Goal: Task Accomplishment & Management: Manage account settings

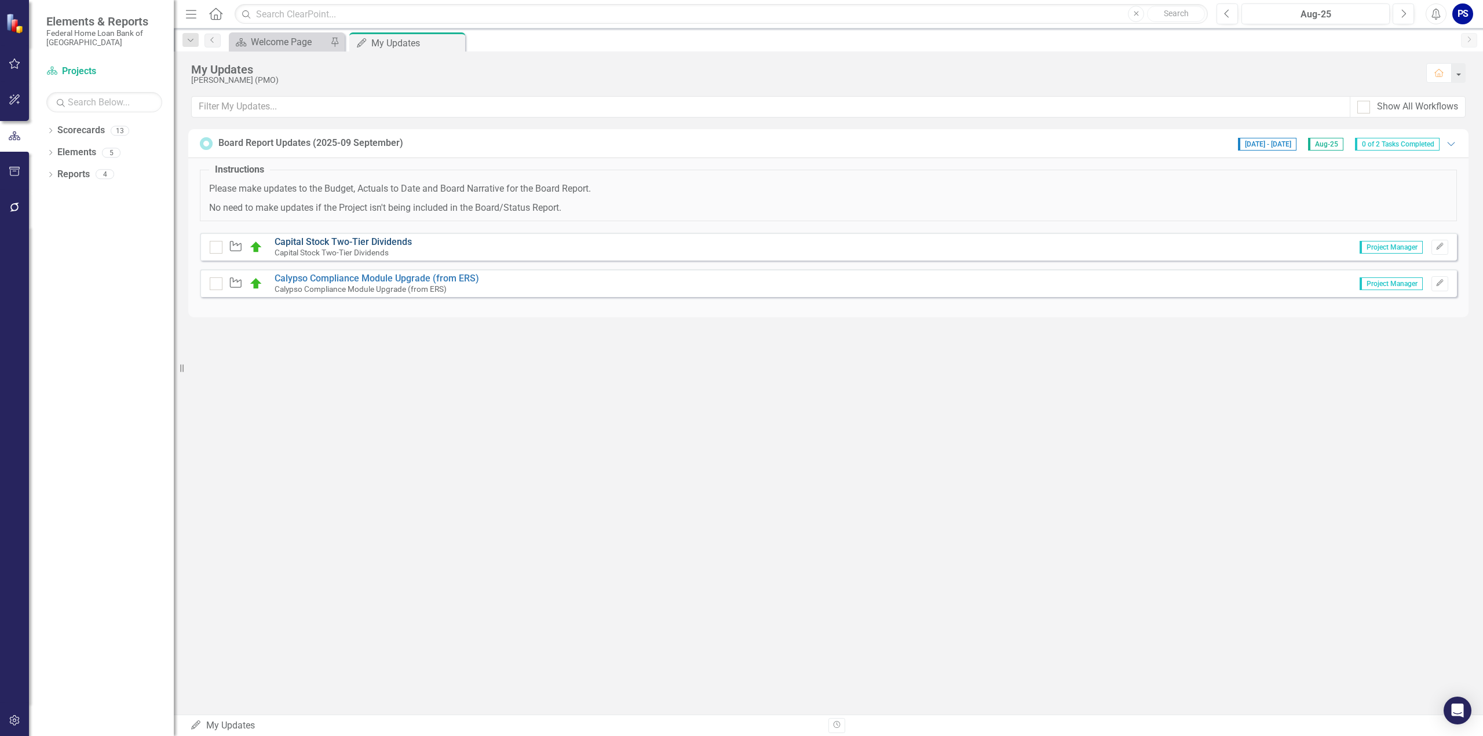
click at [350, 239] on link "Capital Stock Two-Tier Dividends" at bounding box center [343, 241] width 137 height 11
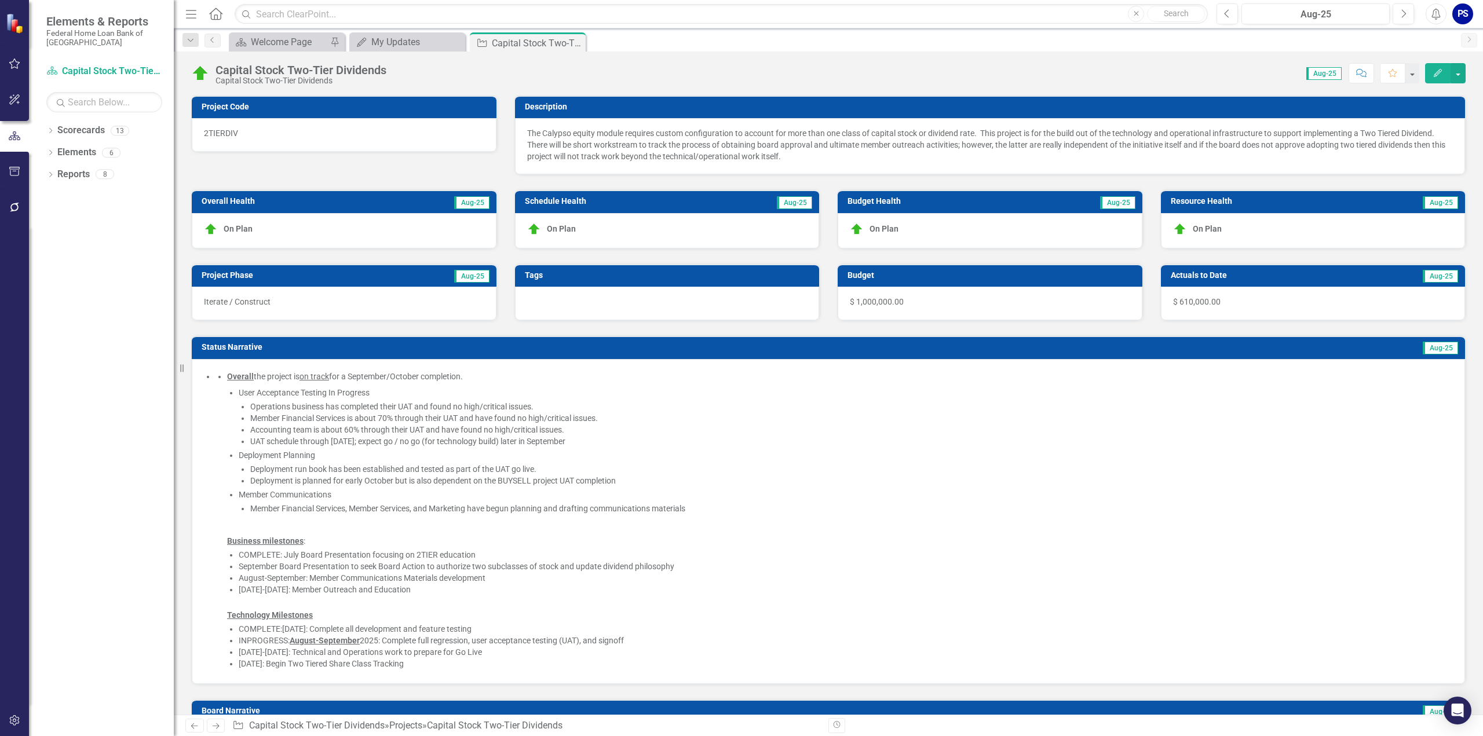
checkbox input "true"
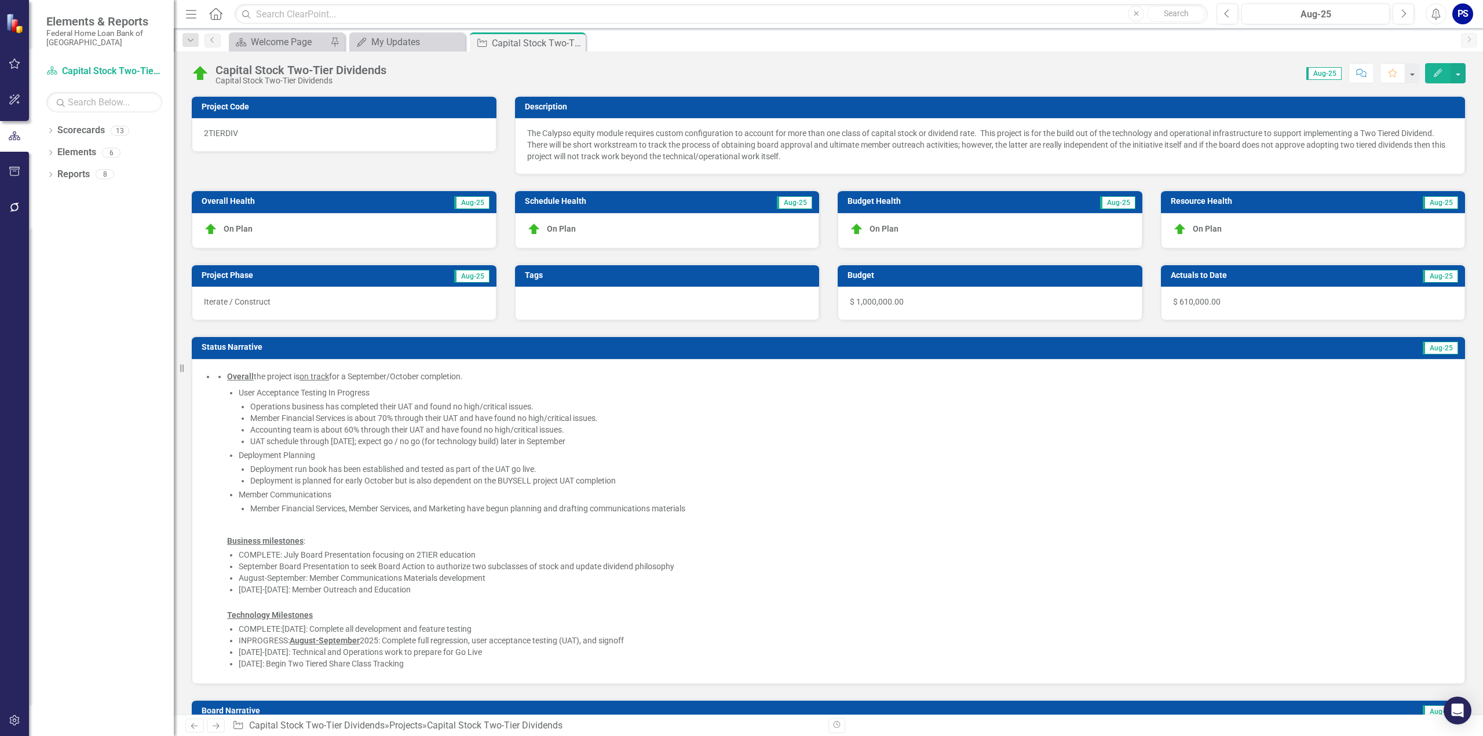
checkbox input "true"
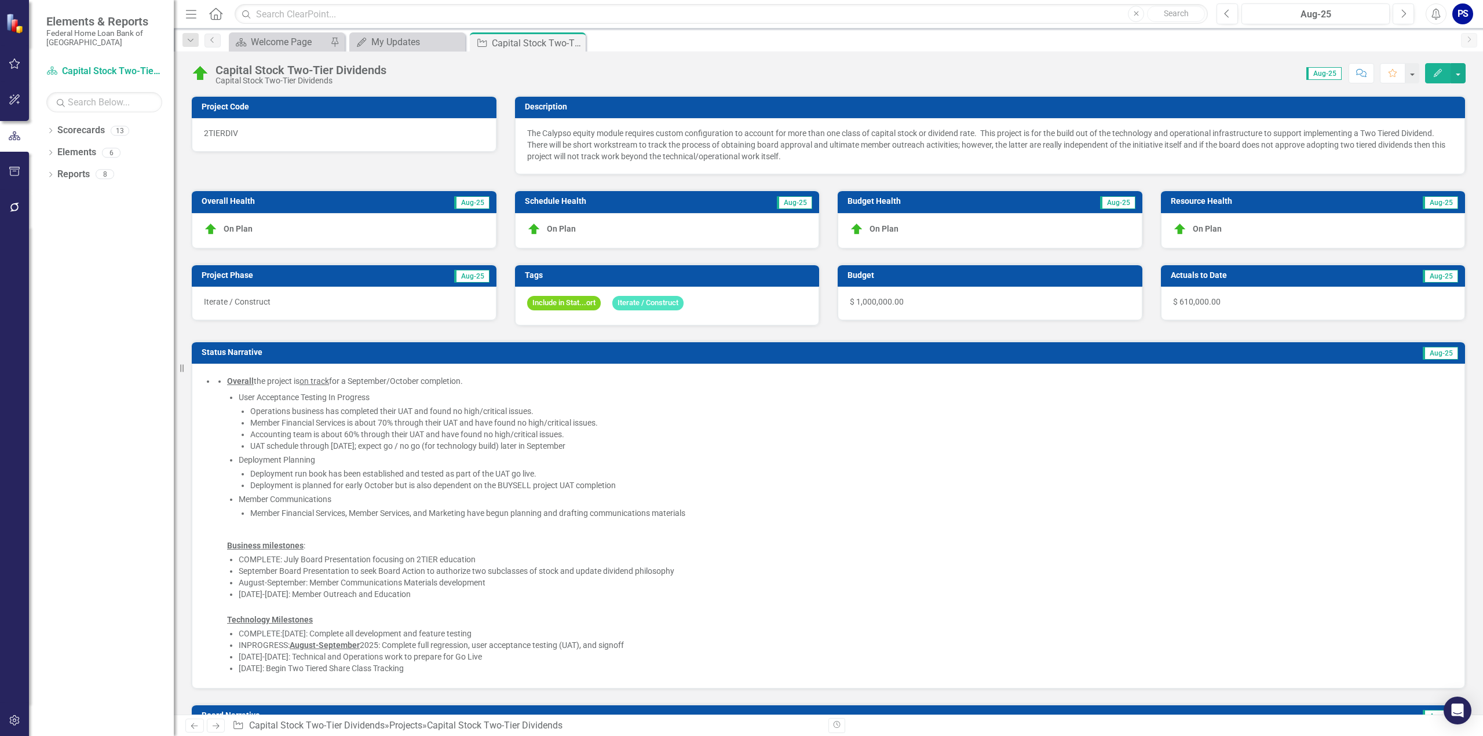
click at [1196, 298] on span "$ 610,000.00" at bounding box center [1197, 301] width 48 height 9
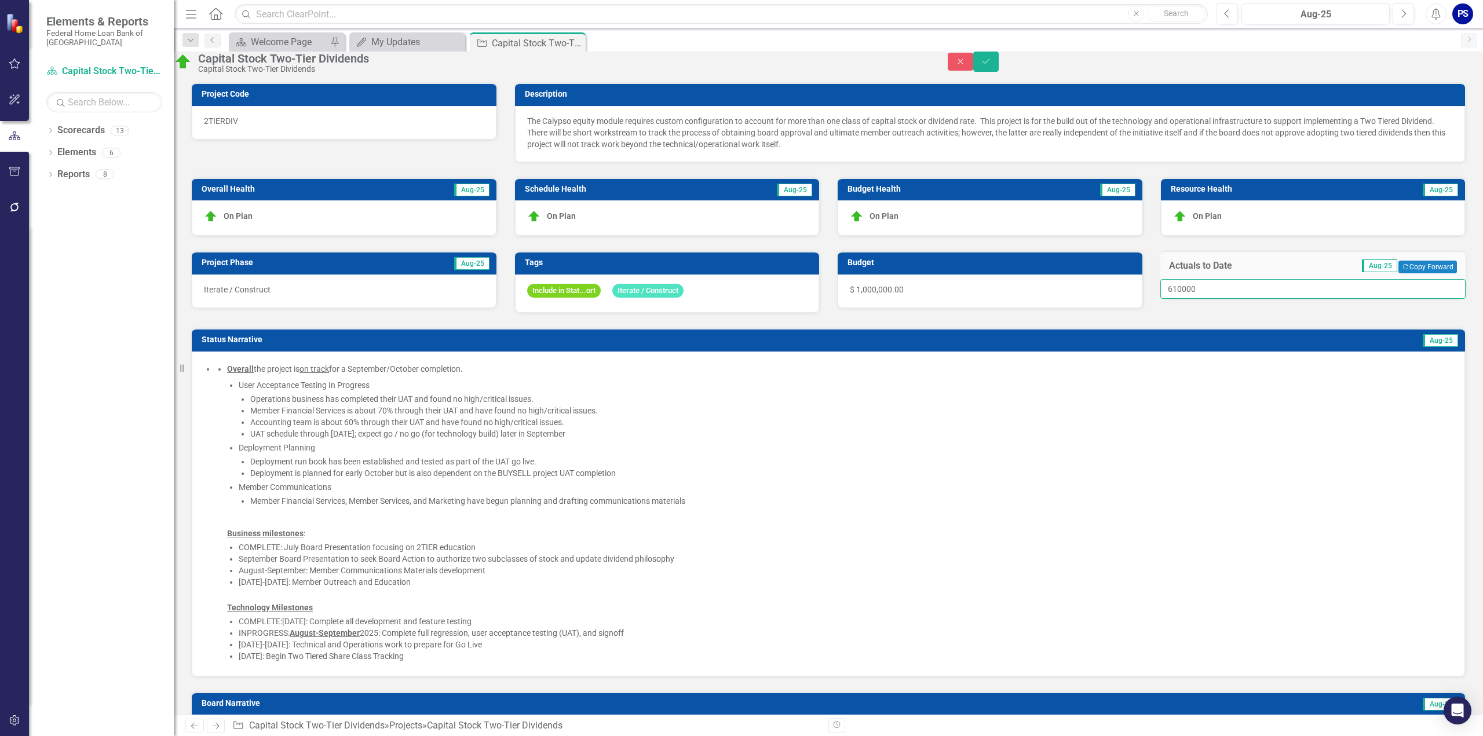
click at [1210, 299] on input "610000" at bounding box center [1313, 289] width 306 height 20
drag, startPoint x: 1207, startPoint y: 309, endPoint x: 1169, endPoint y: 311, distance: 37.7
click at [1169, 299] on input "610000" at bounding box center [1313, 289] width 306 height 20
type input "655000"
click at [991, 65] on icon "Save" at bounding box center [986, 61] width 10 height 8
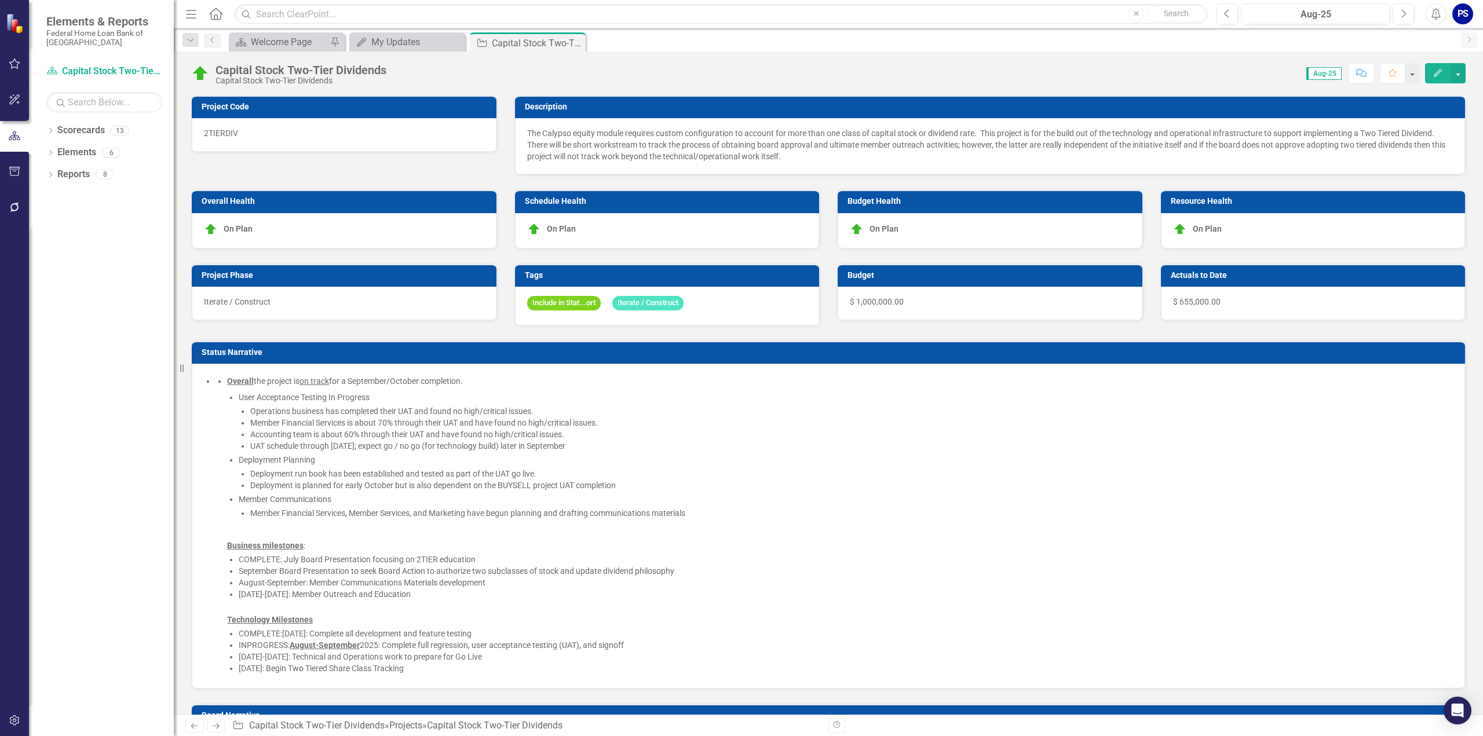
checkbox input "false"
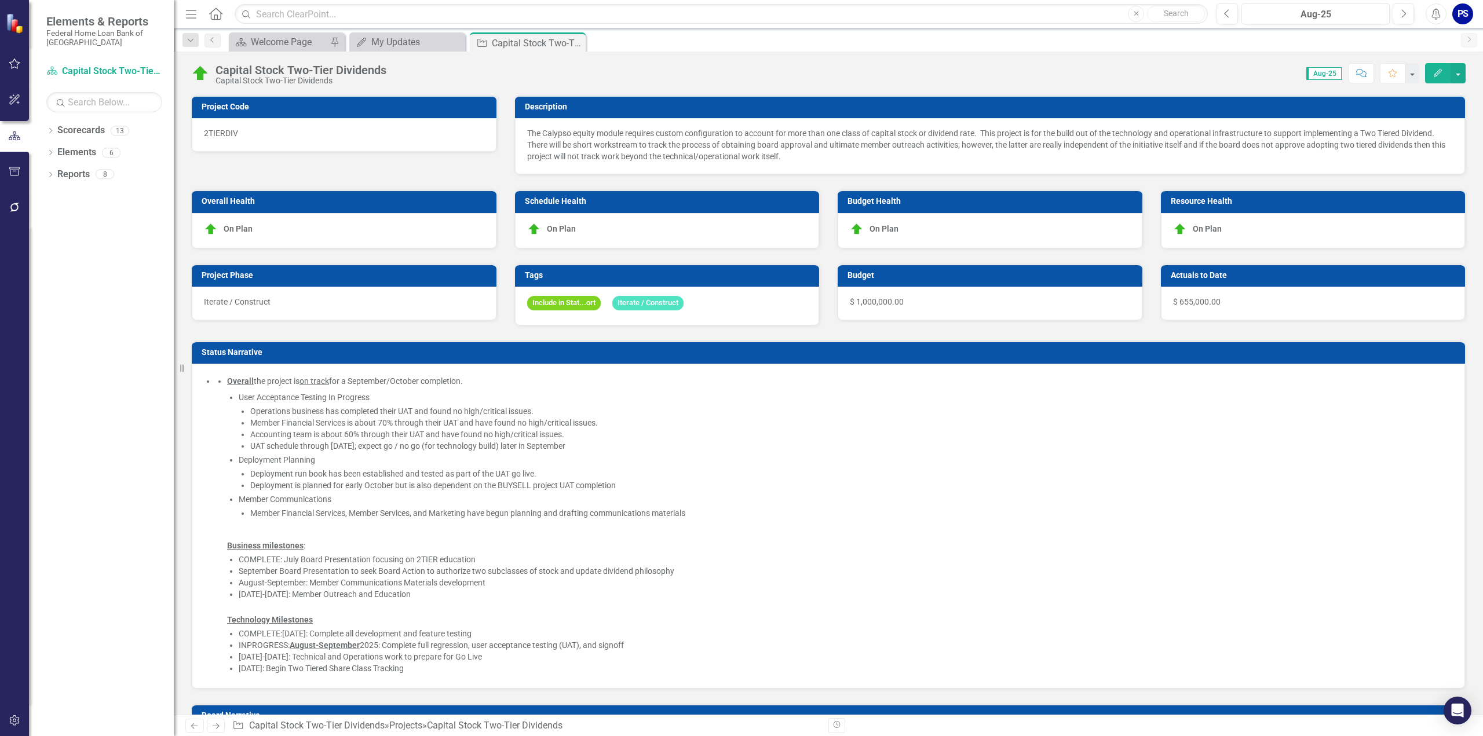
checkbox input "false"
checkbox input "true"
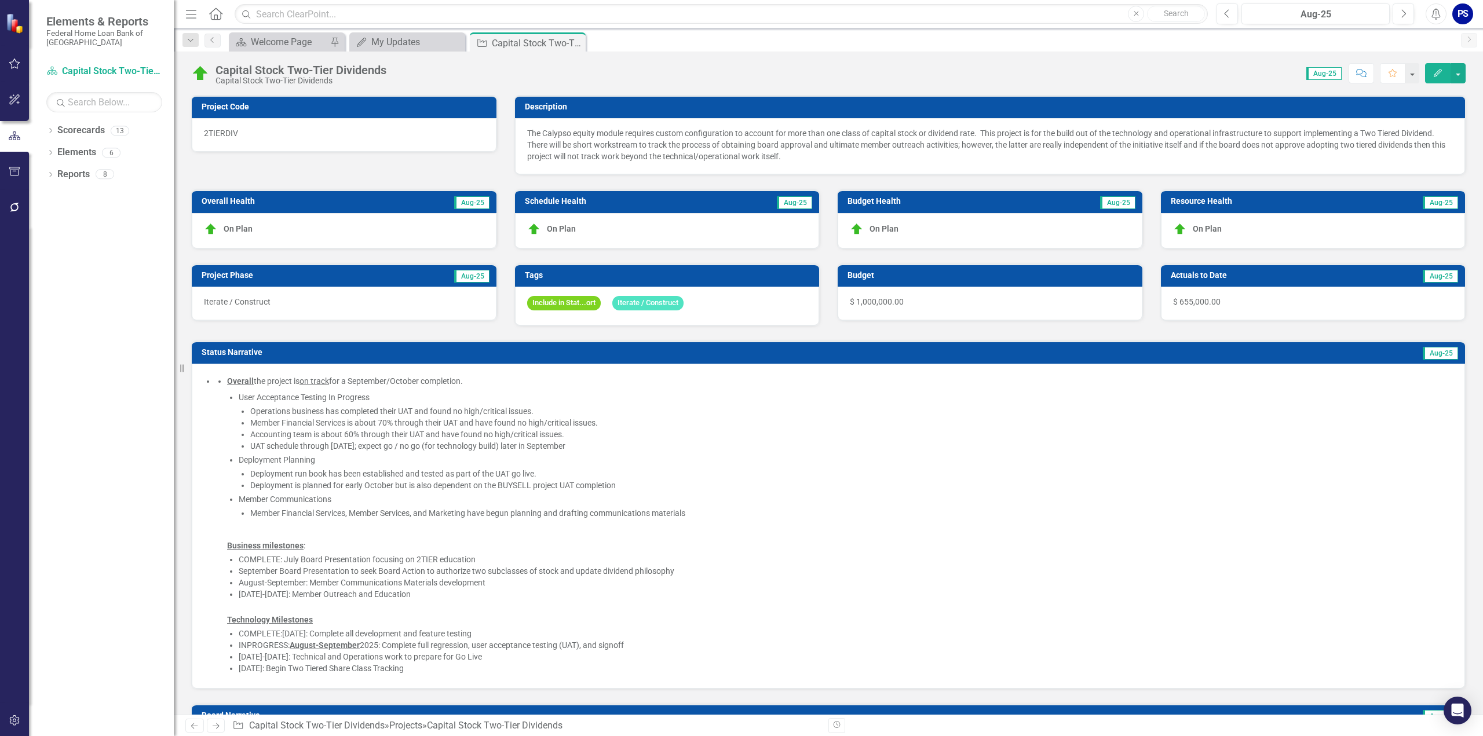
checkbox input "true"
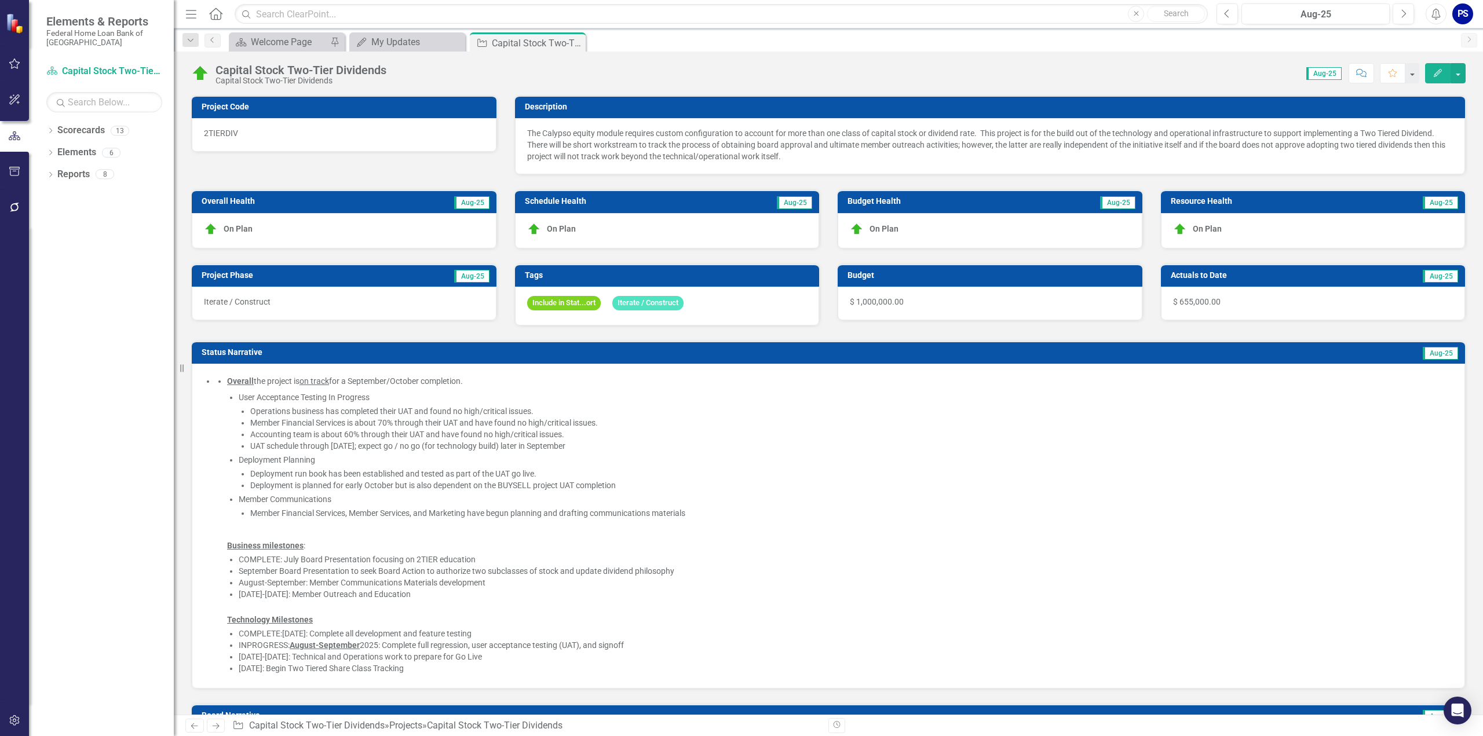
checkbox input "true"
click at [412, 43] on div "My Updates" at bounding box center [409, 42] width 76 height 14
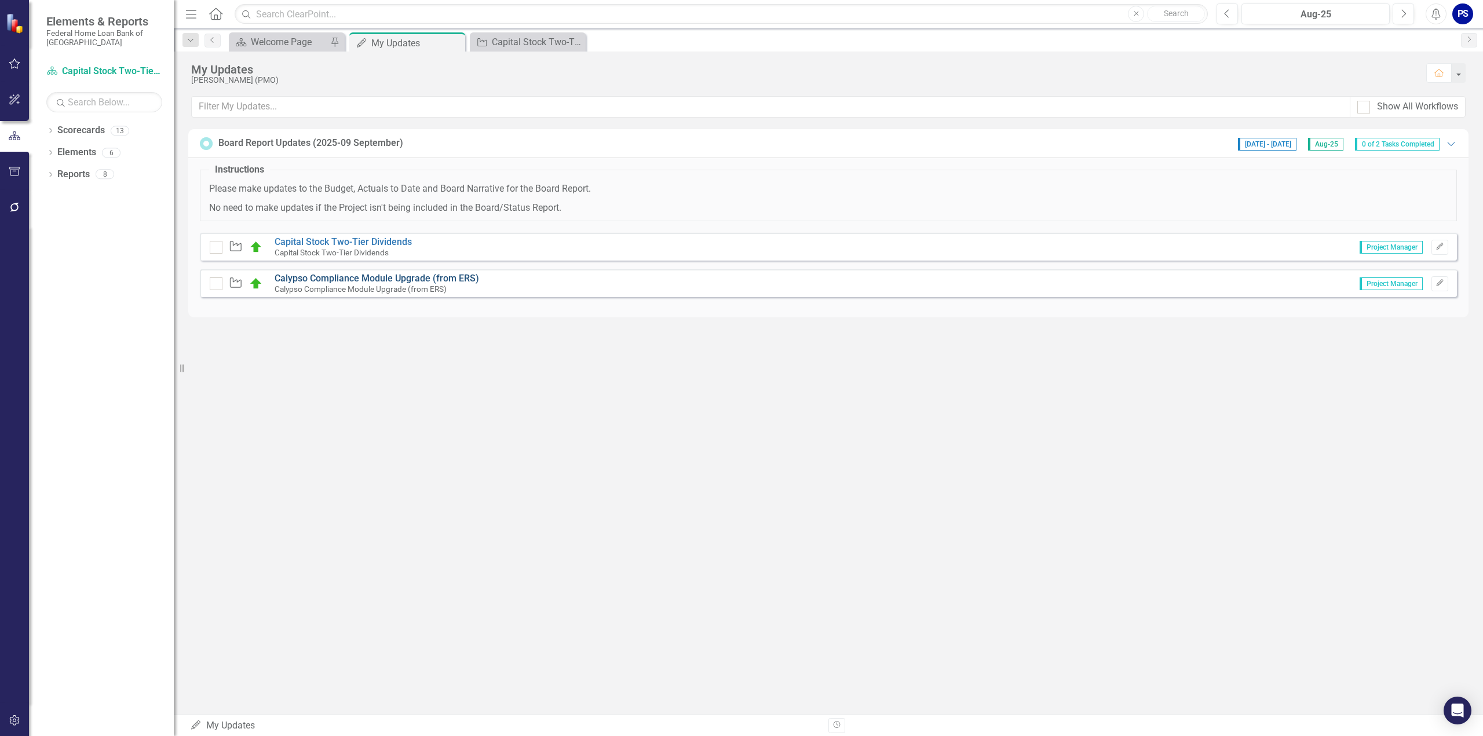
click at [334, 277] on link "Calypso Compliance Module Upgrade (from ERS)" at bounding box center [377, 278] width 204 height 11
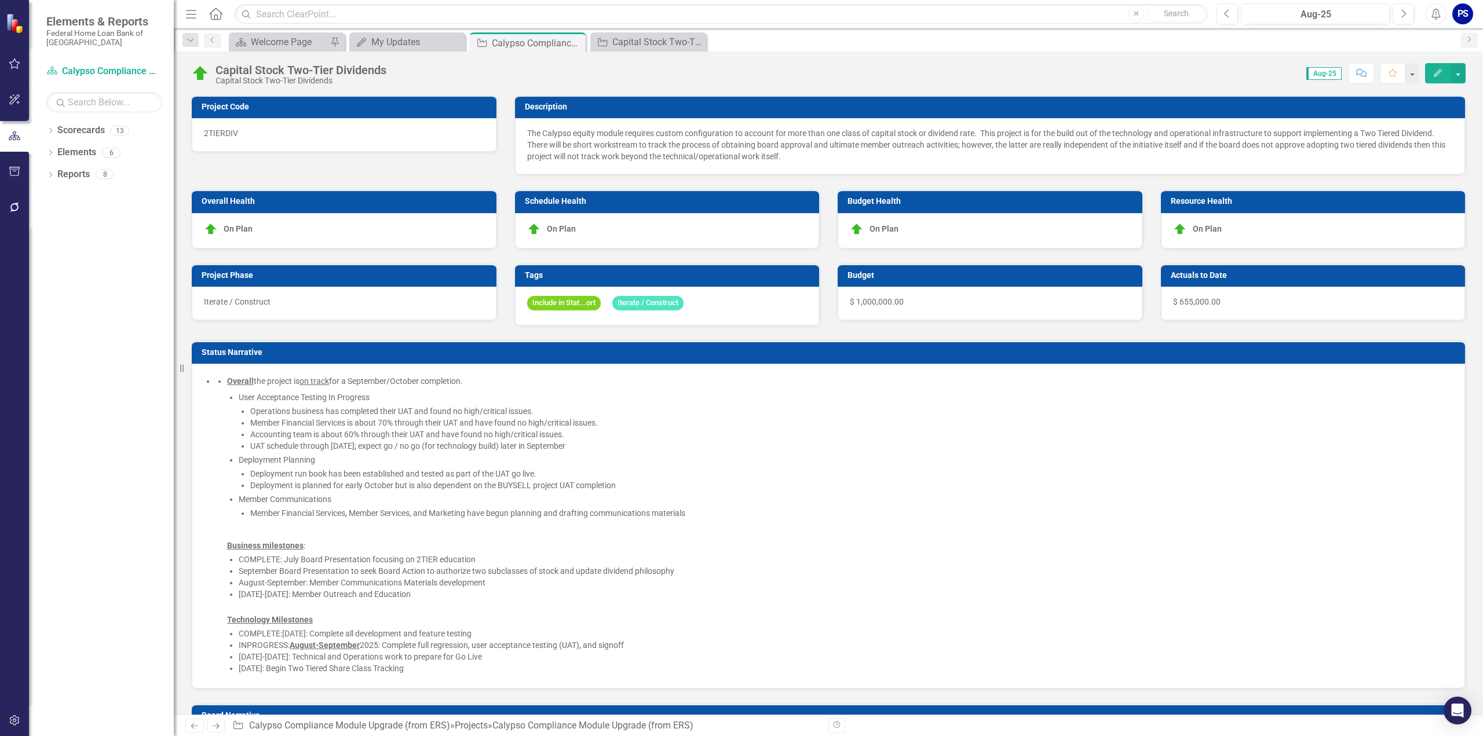
checkbox input "true"
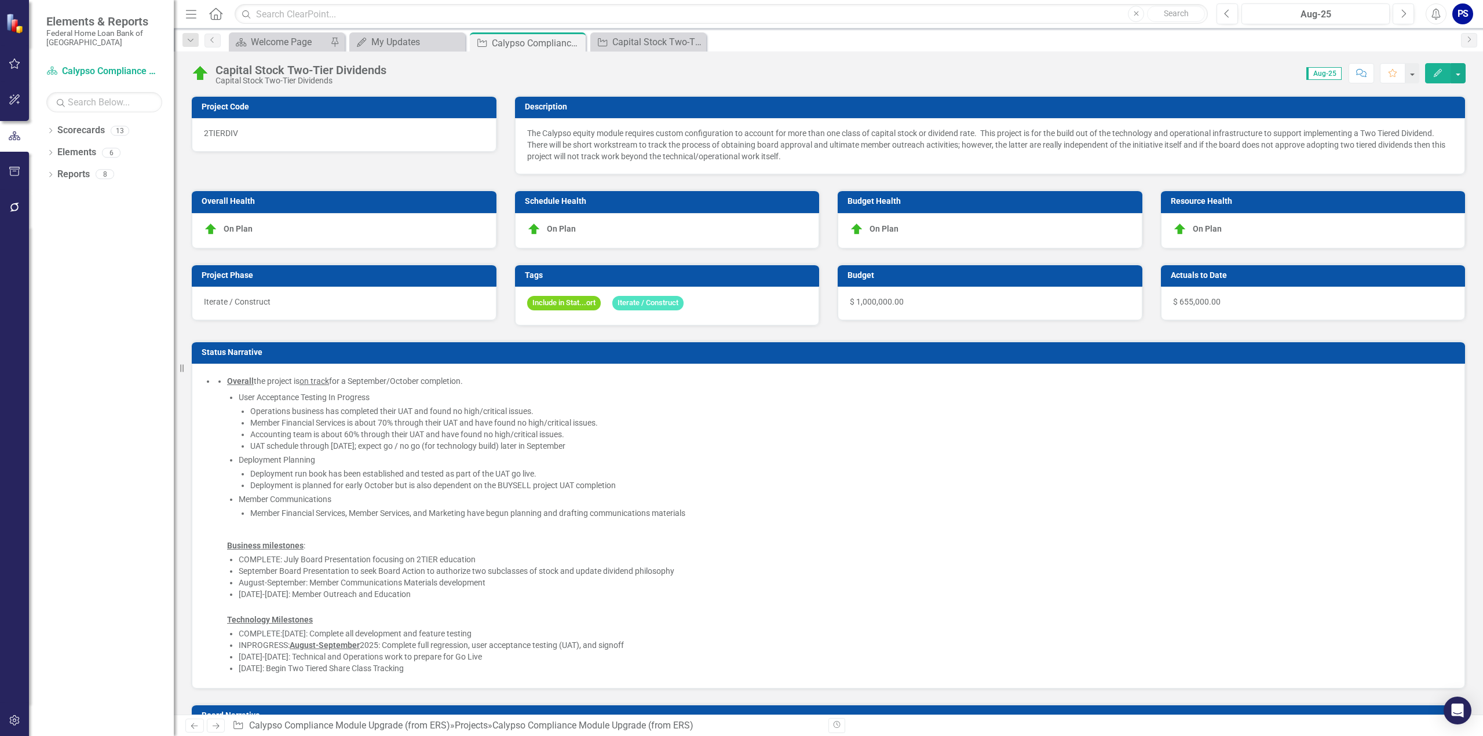
checkbox input "true"
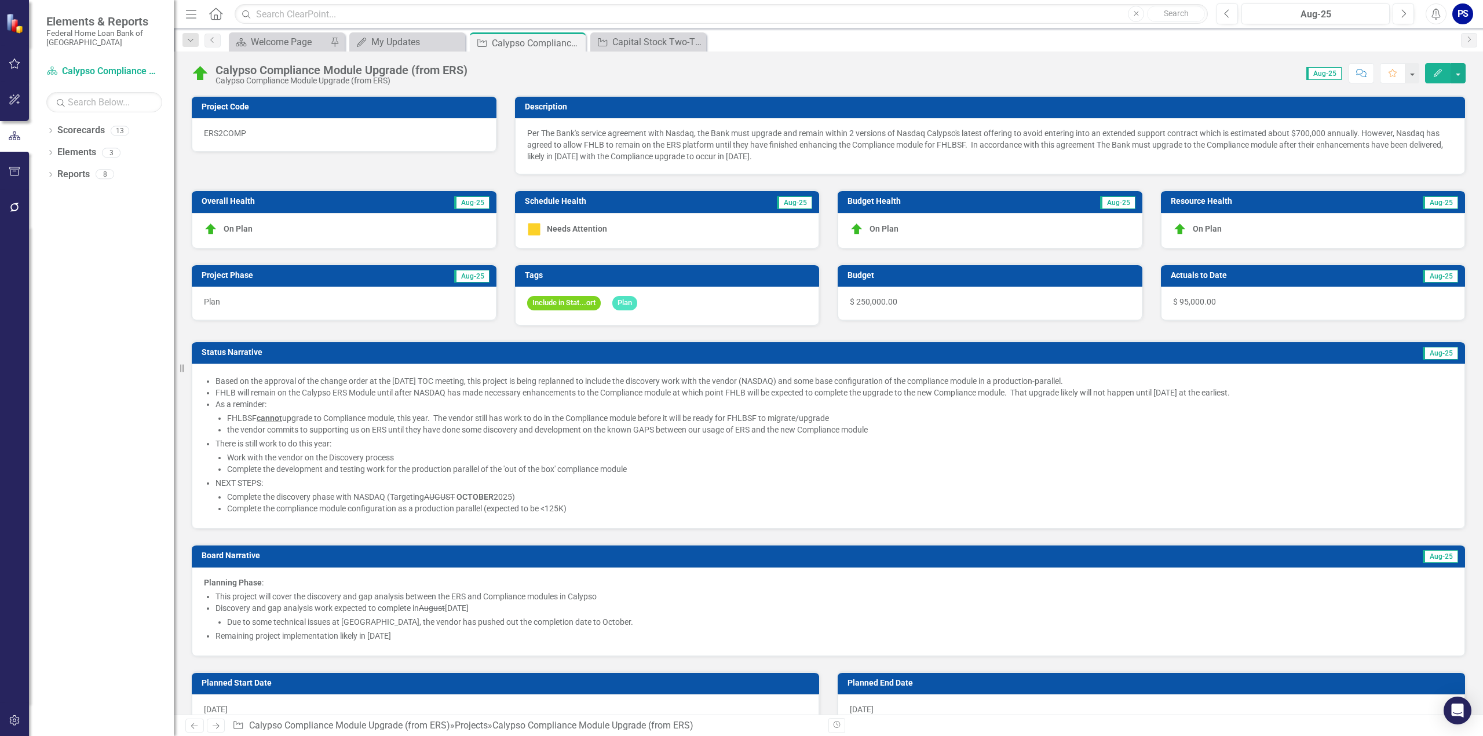
checkbox input "true"
click at [1189, 297] on span "$ 95,000.00" at bounding box center [1194, 301] width 43 height 9
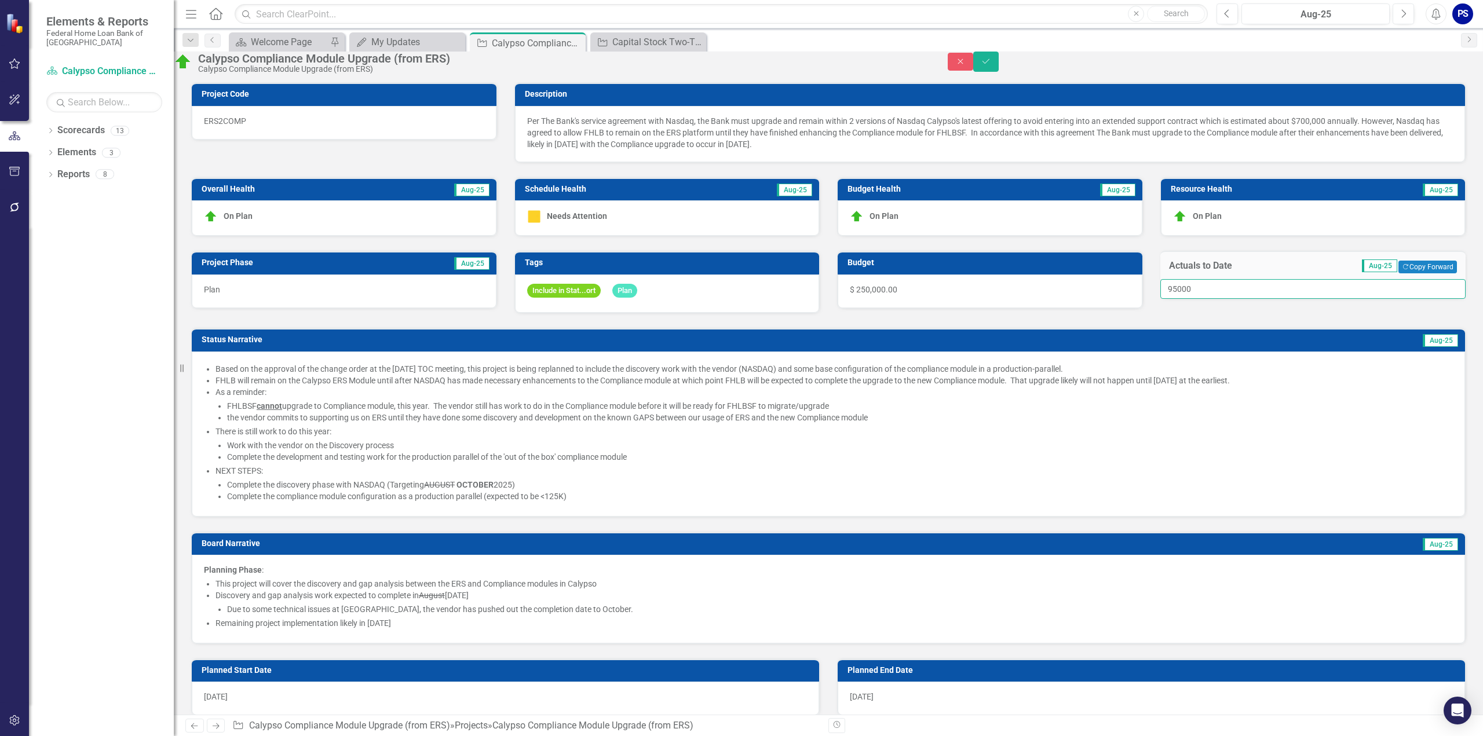
click at [1209, 299] on input "95000" at bounding box center [1313, 289] width 306 height 20
drag, startPoint x: 1207, startPoint y: 308, endPoint x: 1171, endPoint y: 309, distance: 36.5
click at [1171, 299] on input "95000" at bounding box center [1313, 289] width 306 height 20
type input "105000"
click at [991, 65] on icon "Save" at bounding box center [986, 61] width 10 height 8
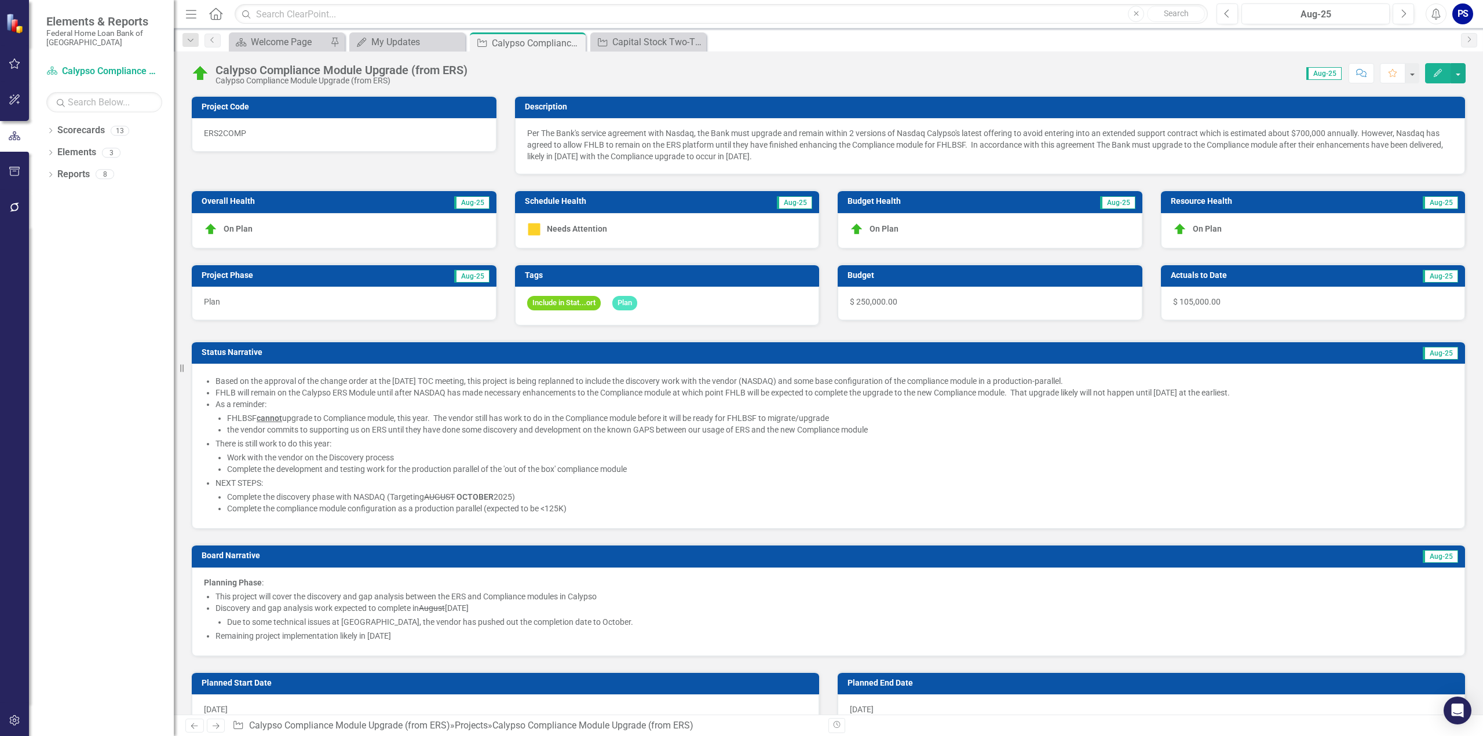
scroll to position [58, 0]
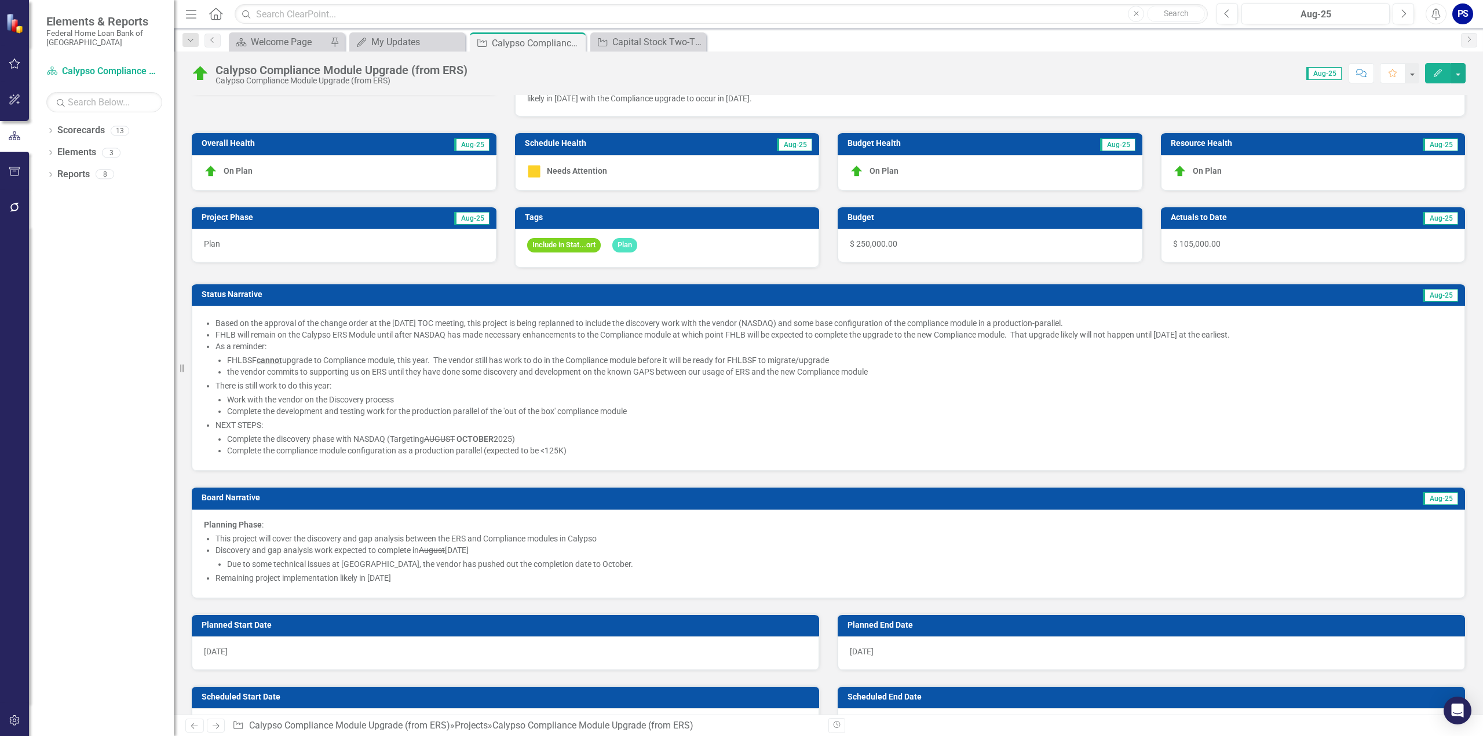
click at [254, 560] on li "Due to some technical issues at Nasdaq, the vendor has pushed out the completio…" at bounding box center [840, 564] width 1226 height 12
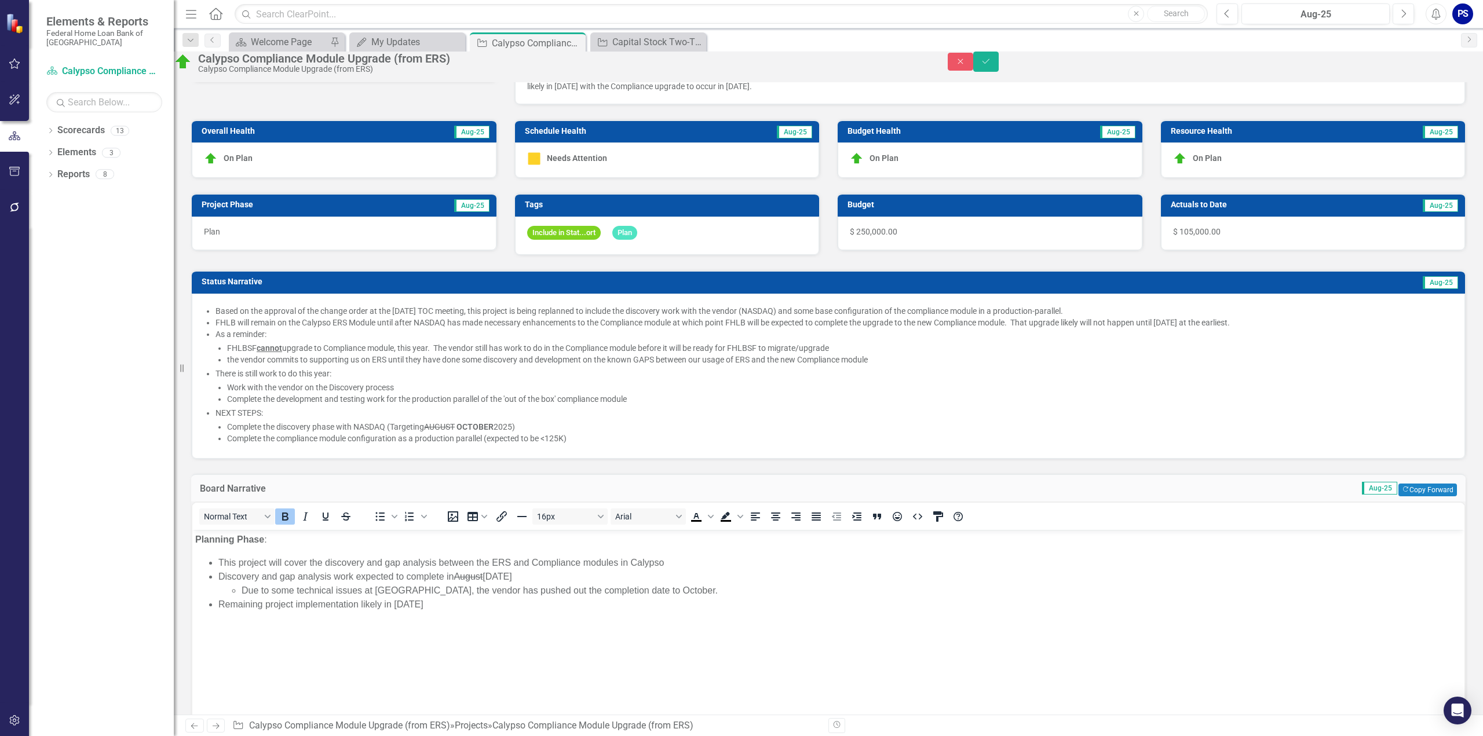
scroll to position [0, 0]
click at [254, 577] on li "Discovery and gap analysis work expected to complete in August October 2025 Due…" at bounding box center [839, 584] width 1243 height 28
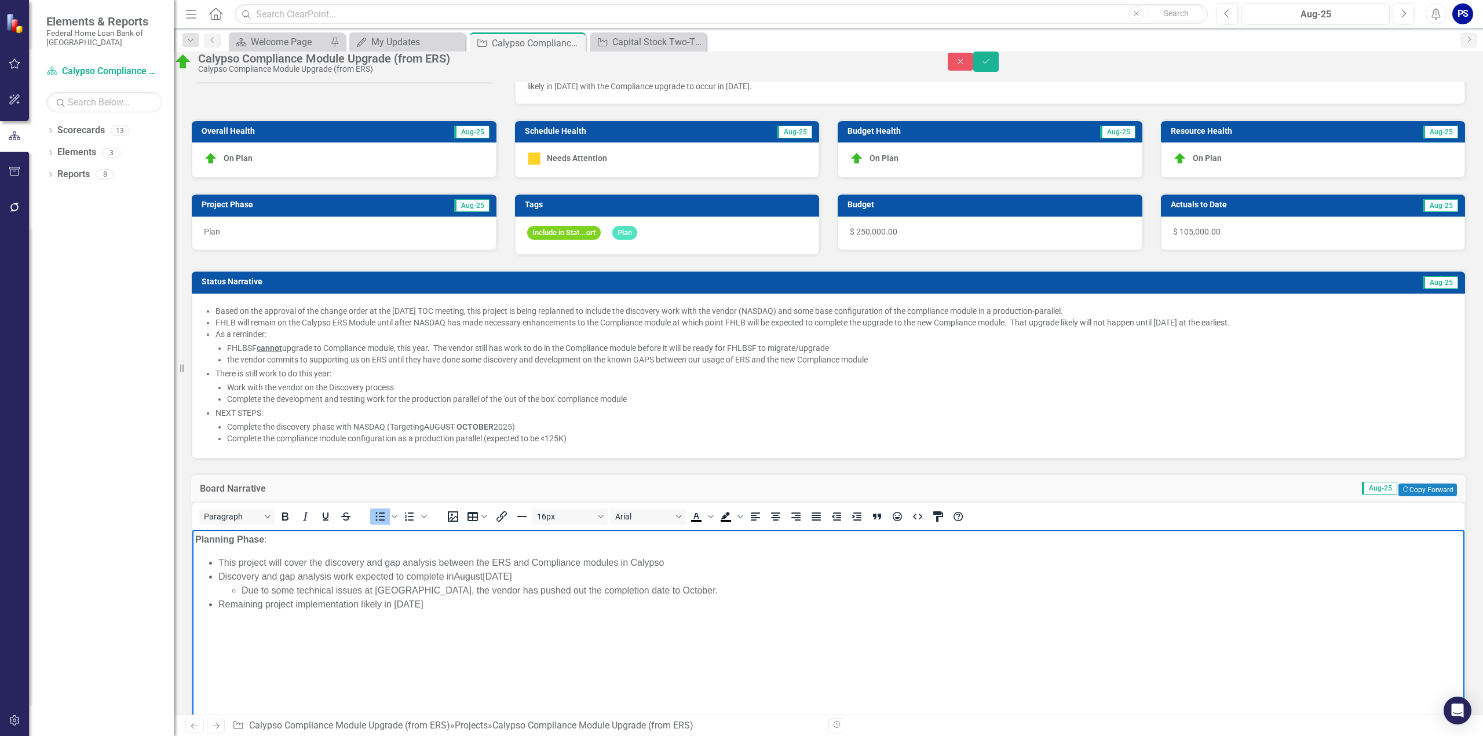
click at [240, 591] on ul "Due to some technical issues at Nasdaq, the vendor has pushed out the completio…" at bounding box center [839, 591] width 1243 height 14
click at [991, 65] on icon "Save" at bounding box center [986, 61] width 10 height 8
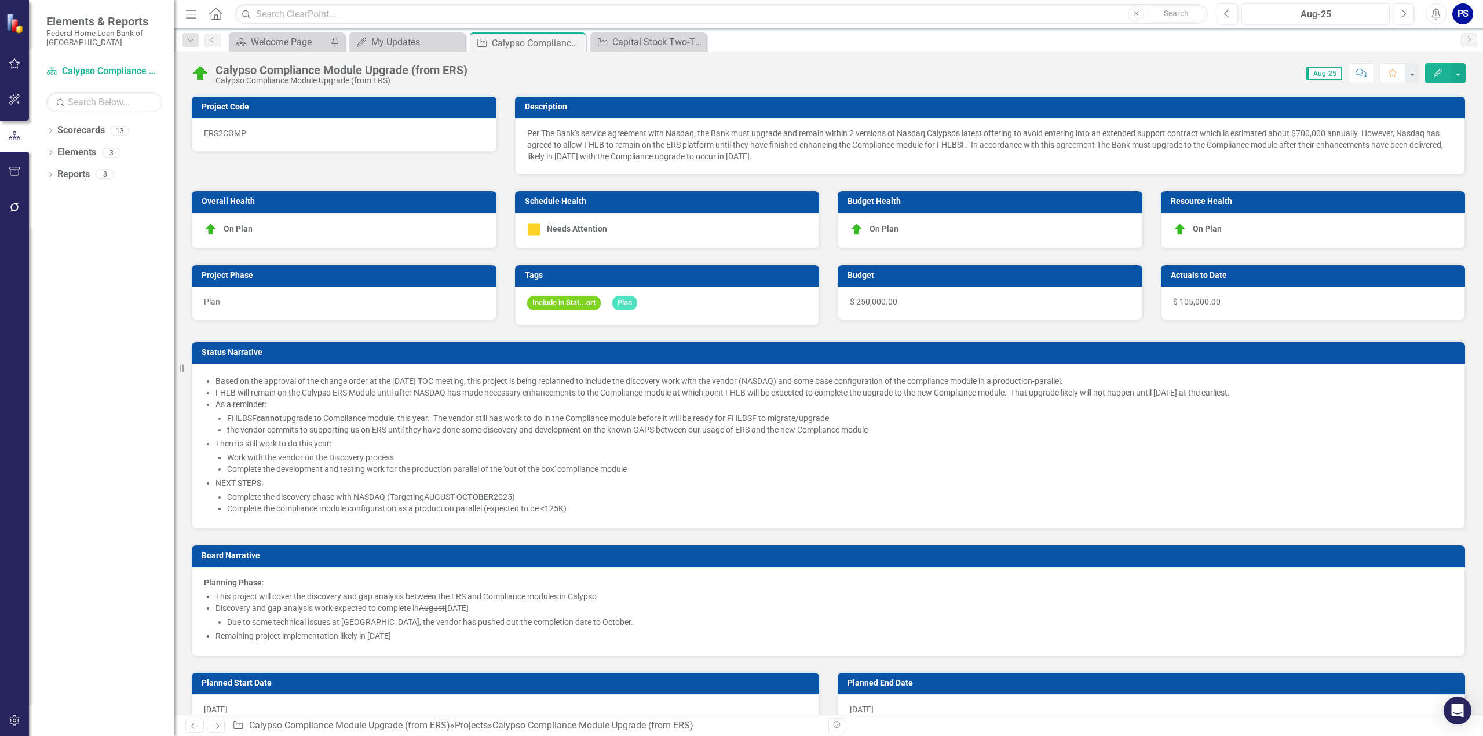
checkbox input "false"
checkbox input "true"
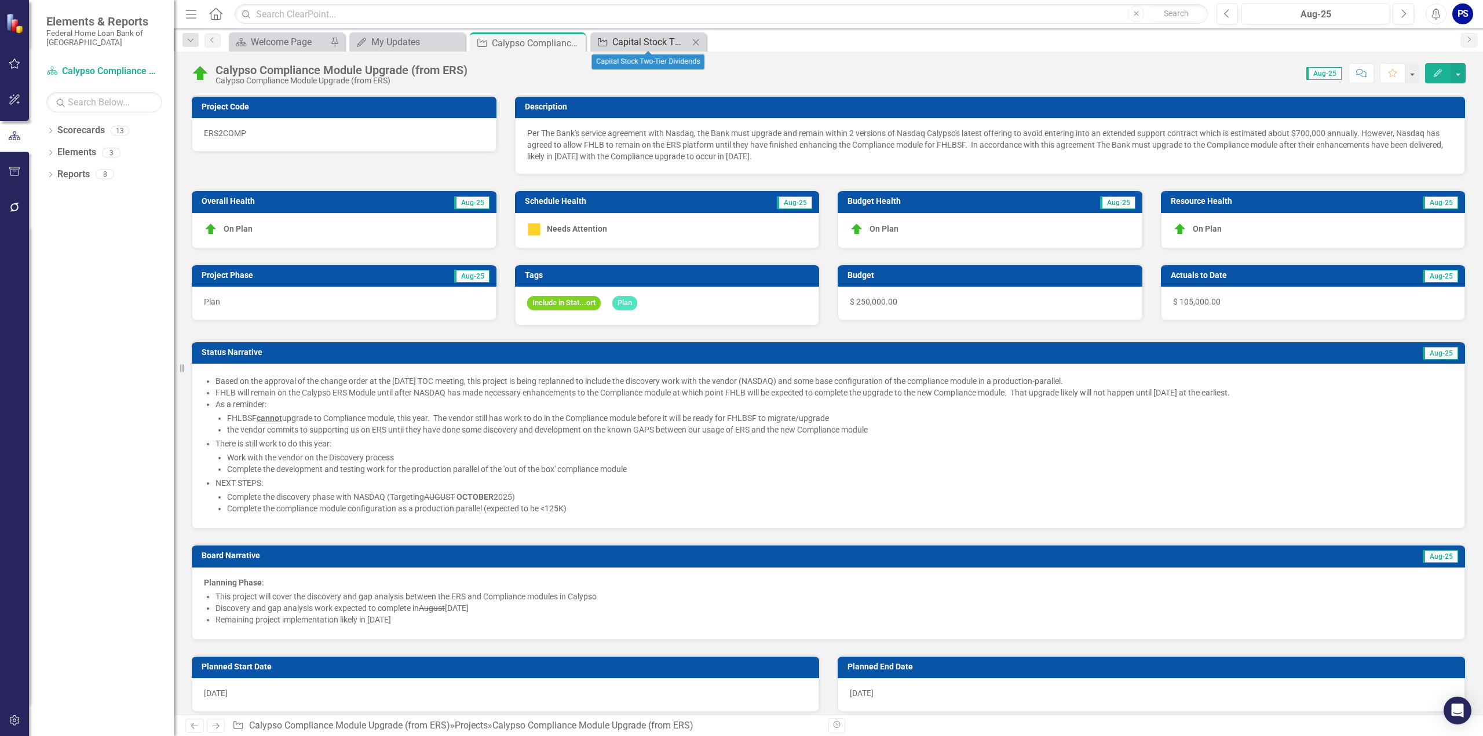
click at [628, 42] on div "Capital Stock Two-Tier Dividends" at bounding box center [650, 42] width 76 height 14
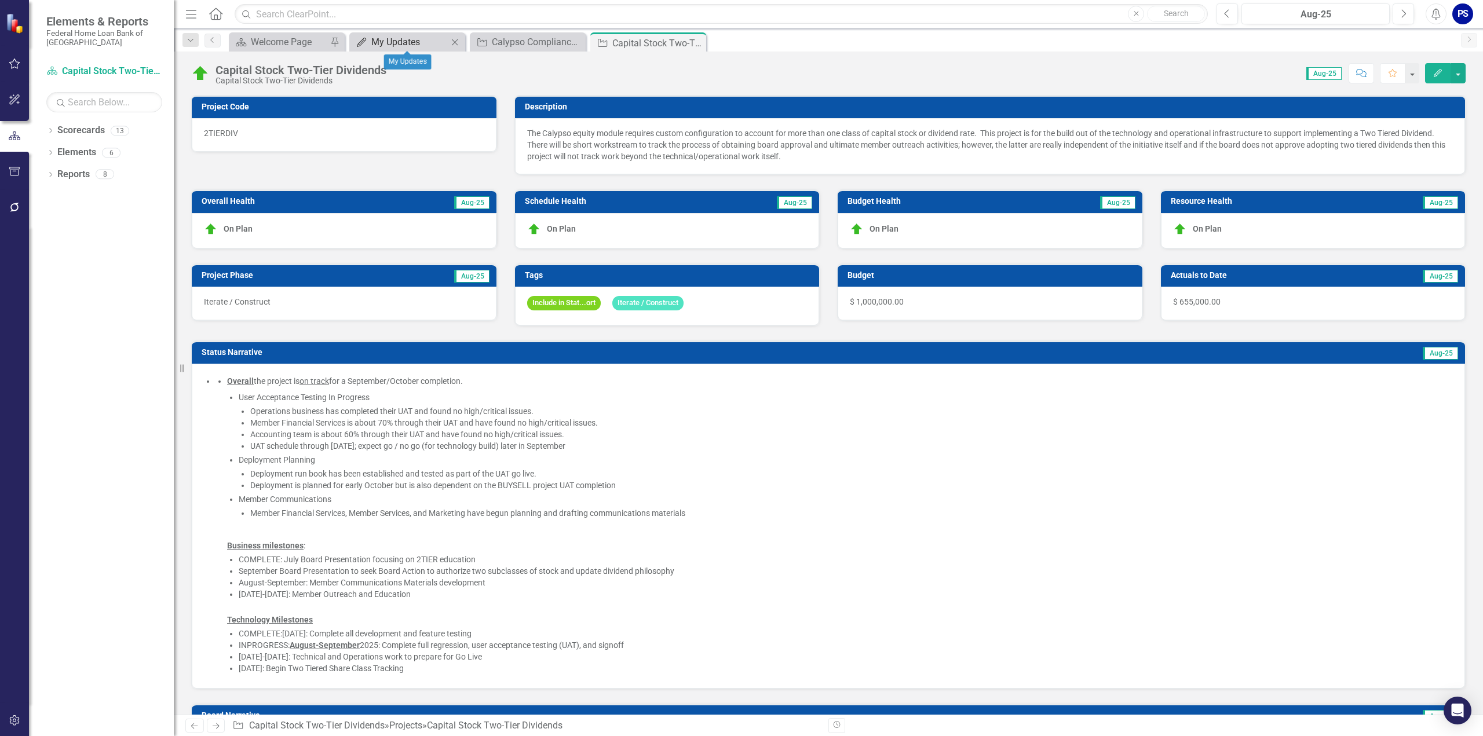
click at [429, 39] on div "My Updates" at bounding box center [409, 42] width 76 height 14
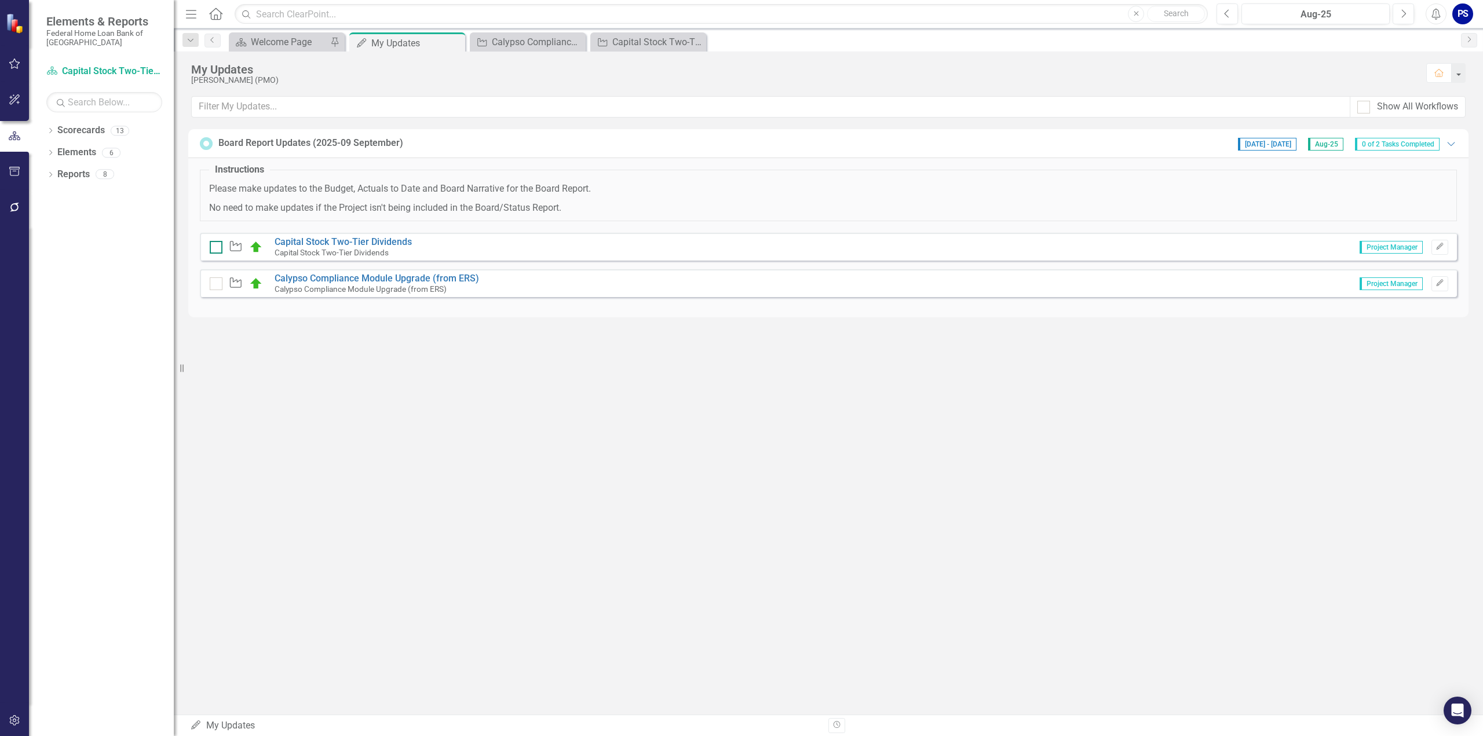
click at [217, 246] on input "checkbox" at bounding box center [214, 245] width 8 height 8
checkbox input "true"
click at [216, 283] on input "checkbox" at bounding box center [214, 281] width 8 height 8
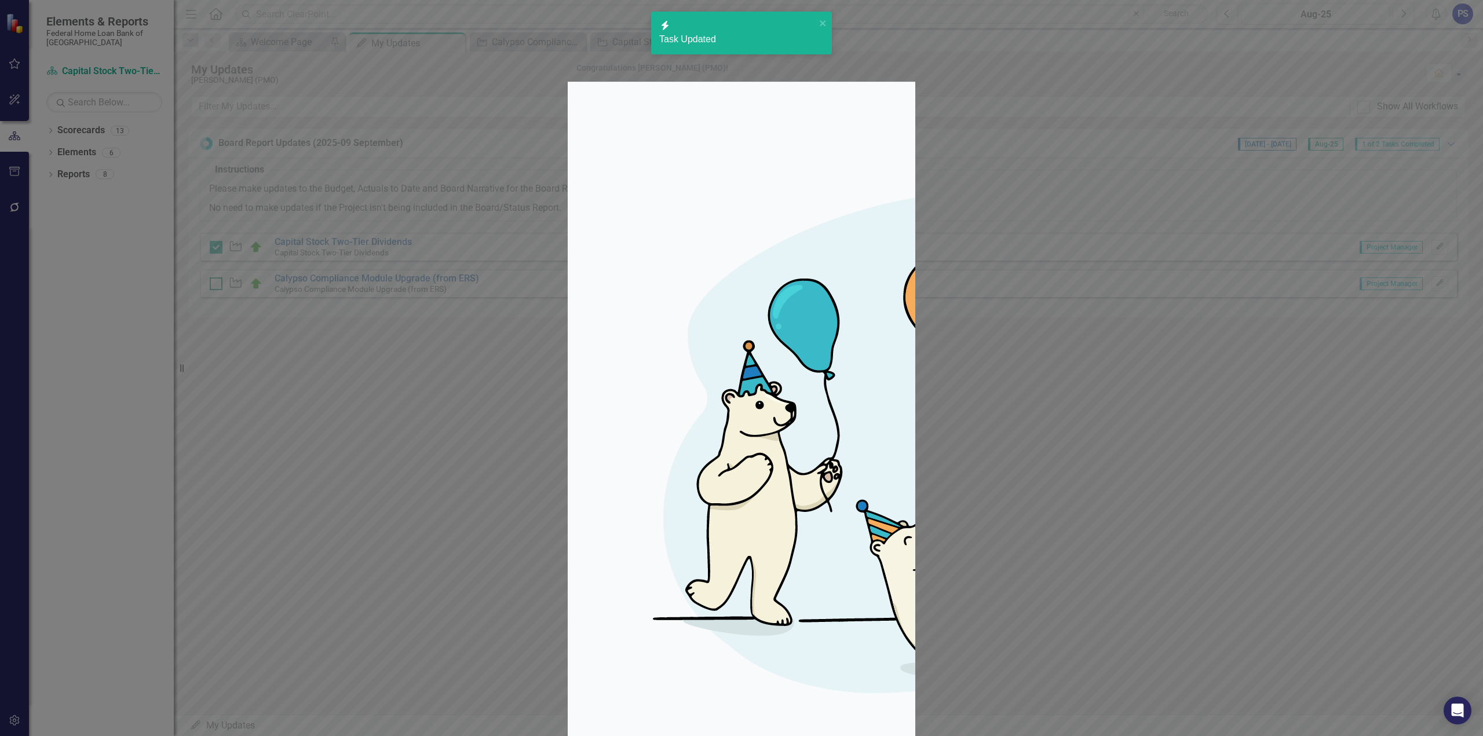
checkbox input "true"
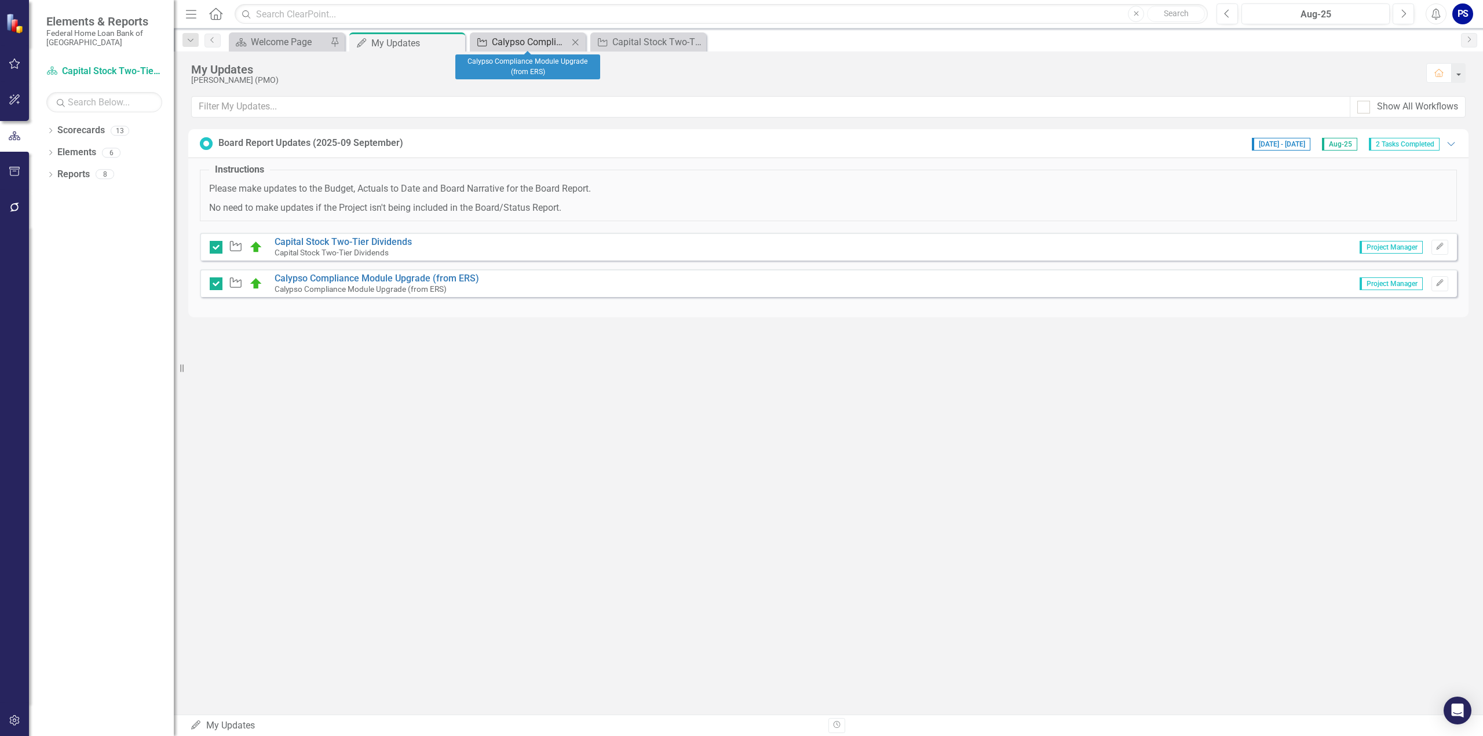
click at [526, 40] on div "Calypso Compliance Module Upgrade (from ERS)" at bounding box center [530, 42] width 76 height 14
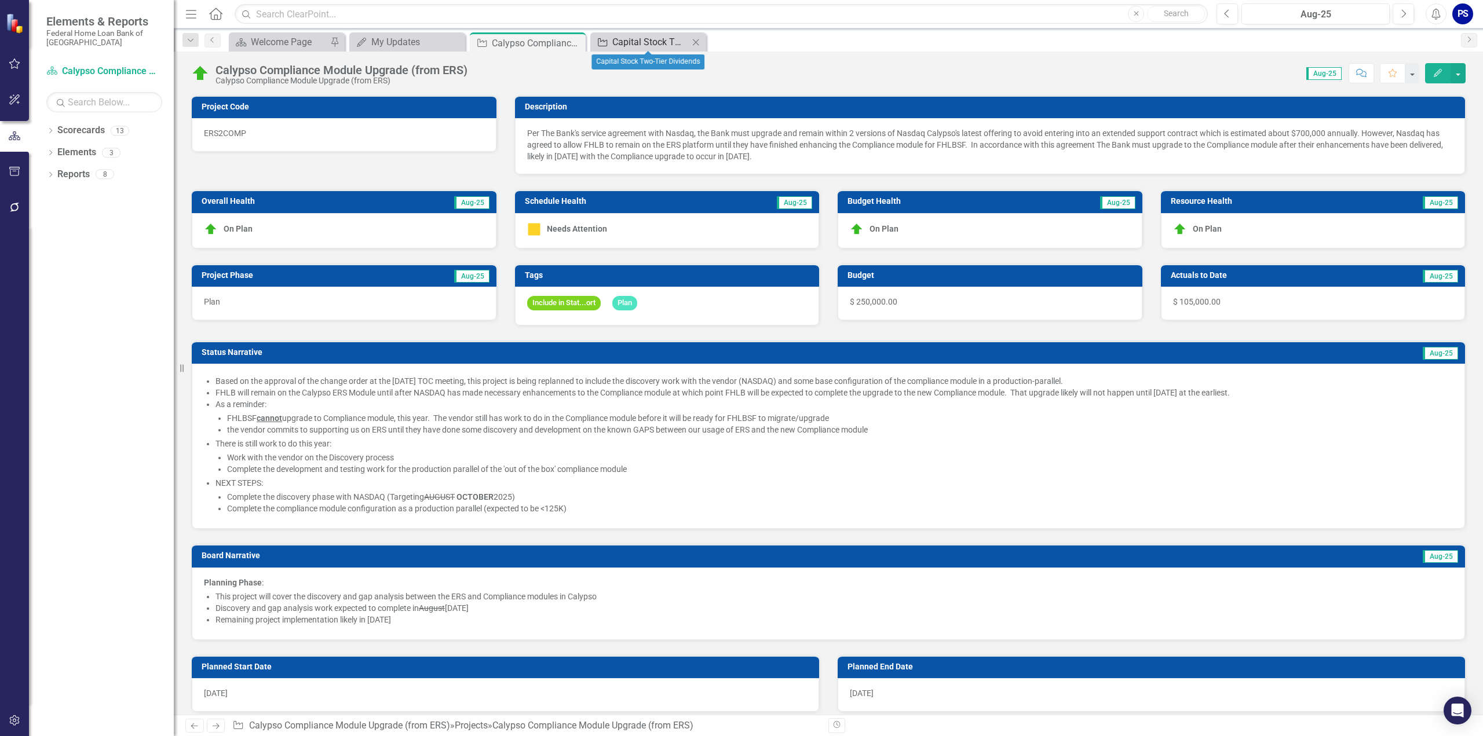
click at [640, 41] on div "Capital Stock Two-Tier Dividends" at bounding box center [650, 42] width 76 height 14
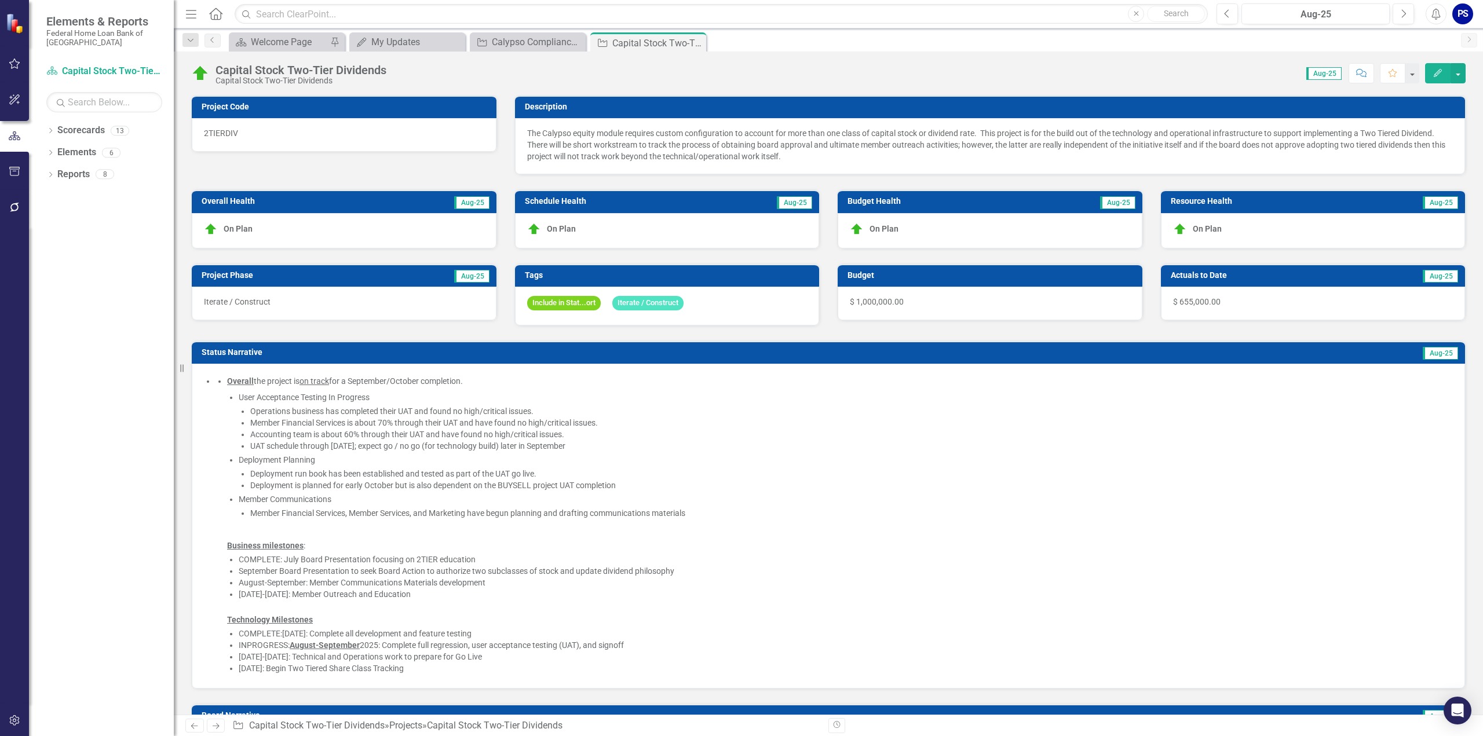
drag, startPoint x: 695, startPoint y: 42, endPoint x: 606, endPoint y: 36, distance: 89.4
click at [0, 0] on icon at bounding box center [0, 0] width 0 height 0
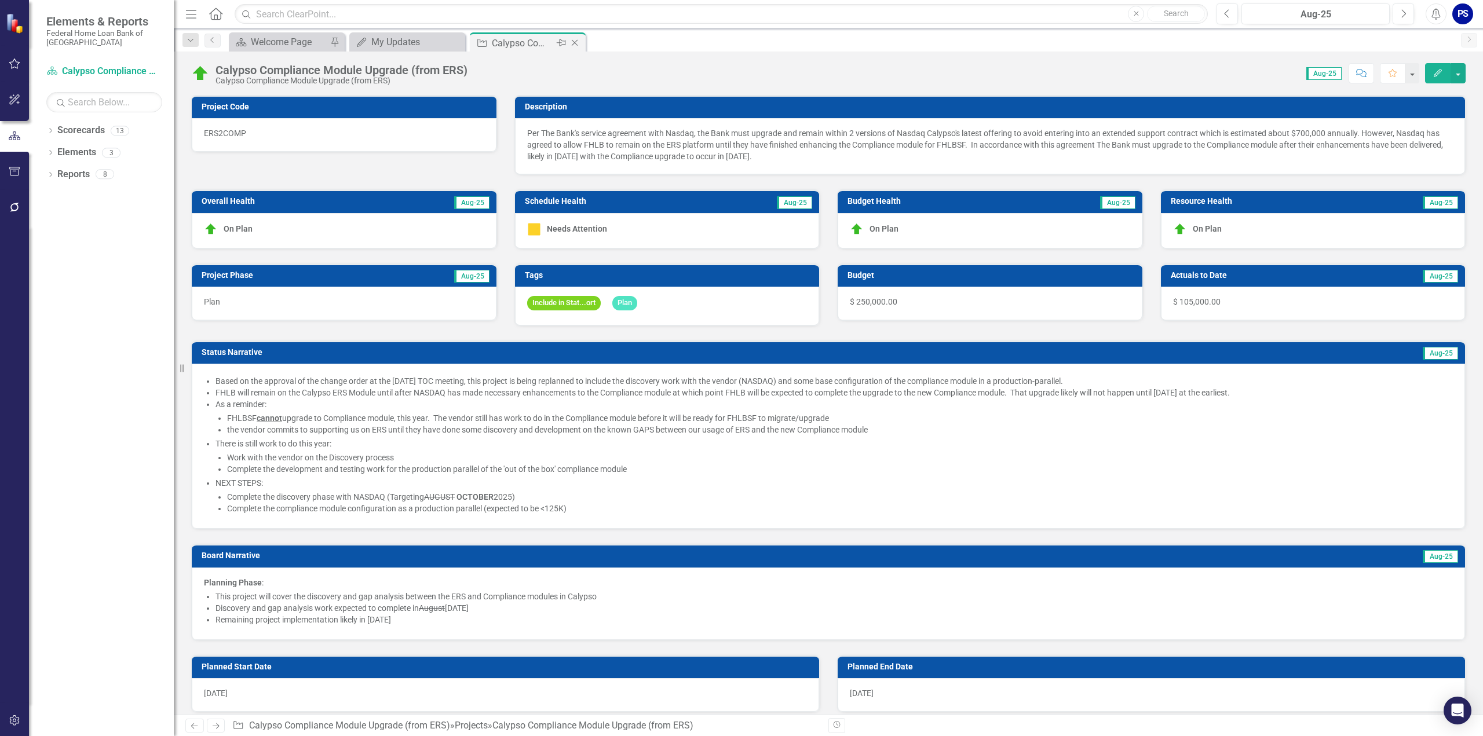
click at [576, 42] on icon "Close" at bounding box center [575, 42] width 12 height 9
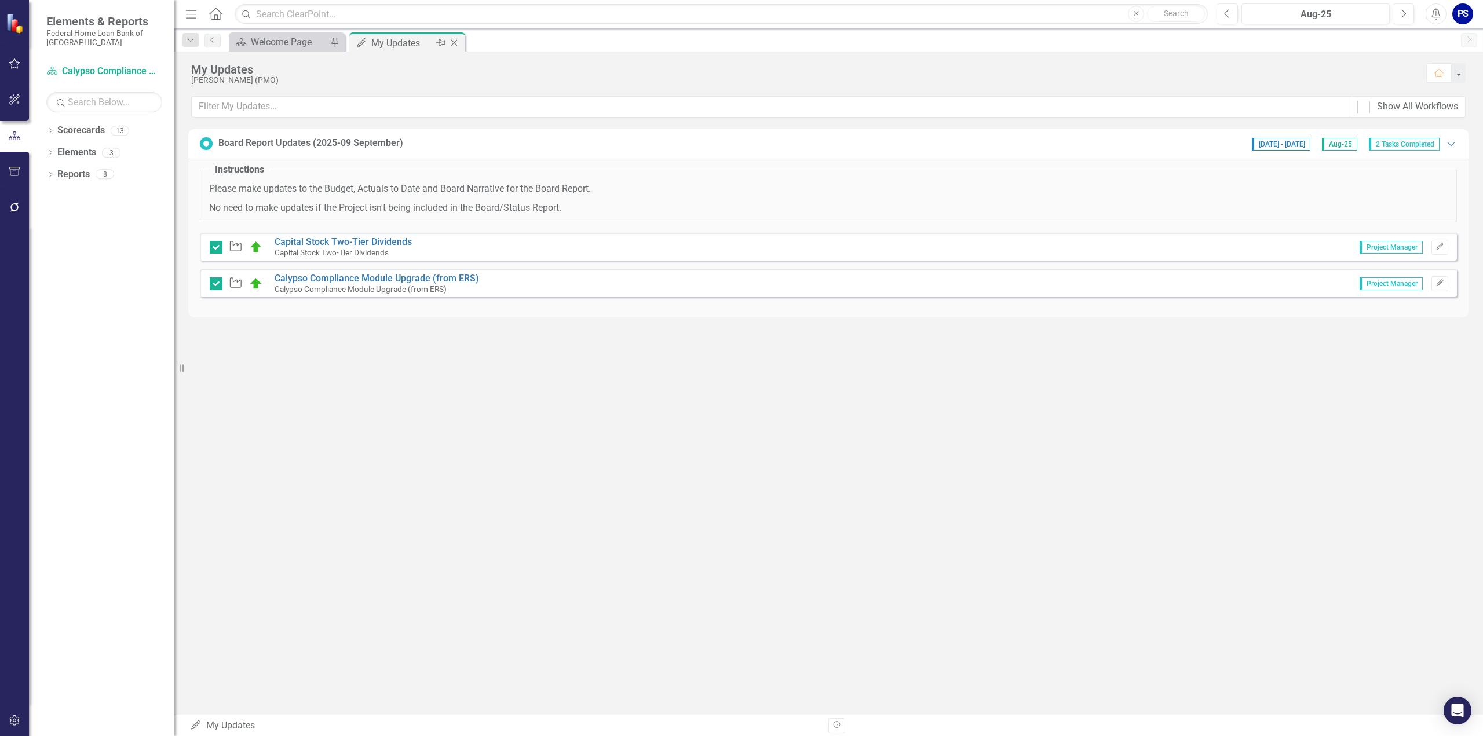
click at [454, 42] on icon at bounding box center [454, 43] width 6 height 6
